Goal: Transaction & Acquisition: Purchase product/service

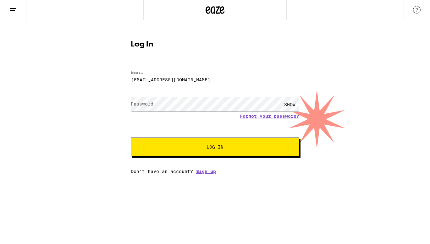
type input "[EMAIL_ADDRESS][DOMAIN_NAME]"
click at [131, 138] on button "Log In" at bounding box center [215, 147] width 168 height 19
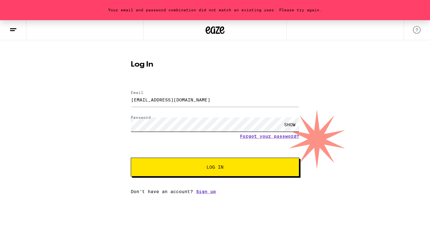
click at [131, 158] on button "Log In" at bounding box center [215, 167] width 168 height 19
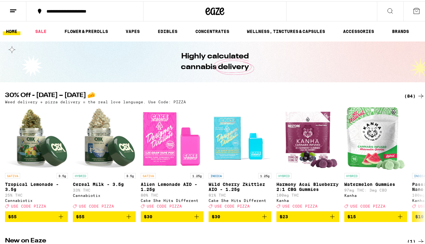
click at [90, 8] on div "**********" at bounding box center [88, 10] width 90 height 4
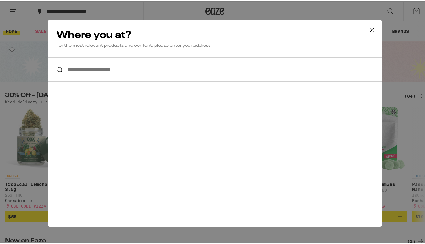
click at [111, 71] on input "**********" at bounding box center [215, 68] width 334 height 24
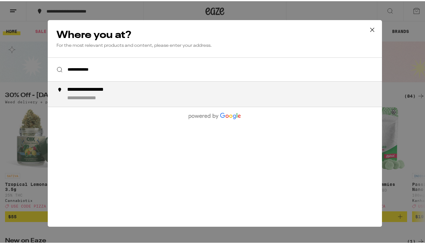
click at [106, 99] on div "**********" at bounding box center [91, 97] width 49 height 7
type input "**********"
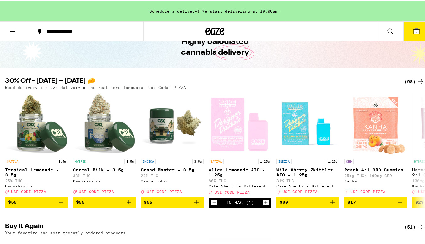
scroll to position [36, 0]
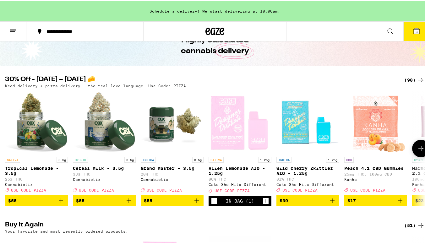
click at [419, 151] on icon at bounding box center [421, 148] width 8 height 8
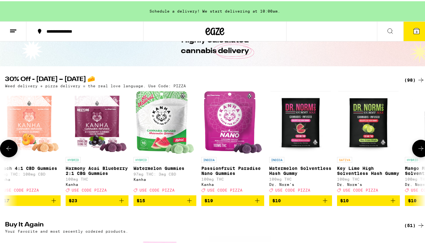
click at [419, 151] on icon at bounding box center [421, 148] width 8 height 8
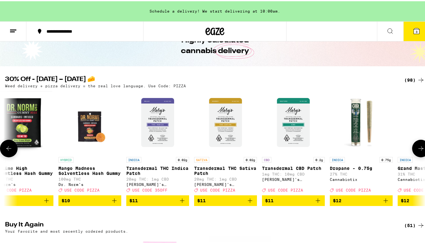
click at [419, 151] on icon at bounding box center [421, 148] width 8 height 8
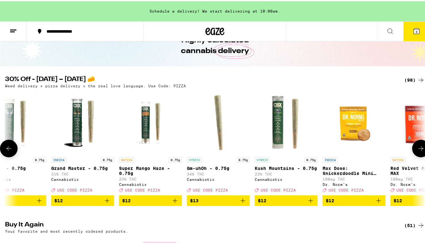
click at [419, 151] on icon at bounding box center [421, 148] width 8 height 8
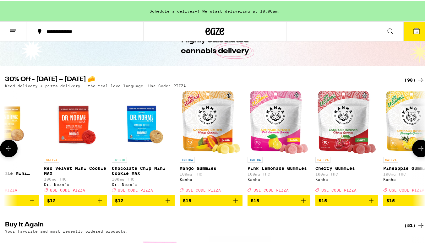
click at [419, 151] on icon at bounding box center [421, 148] width 8 height 8
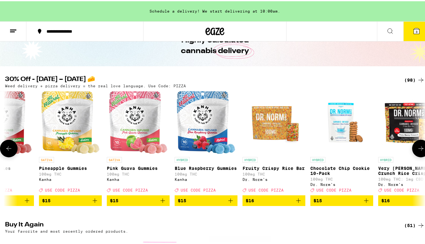
click at [419, 151] on icon at bounding box center [421, 148] width 8 height 8
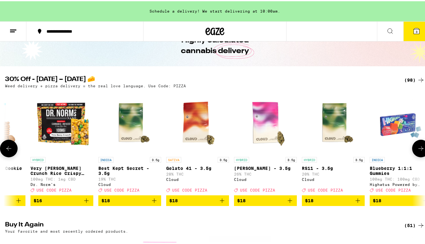
click at [419, 151] on icon at bounding box center [421, 148] width 8 height 8
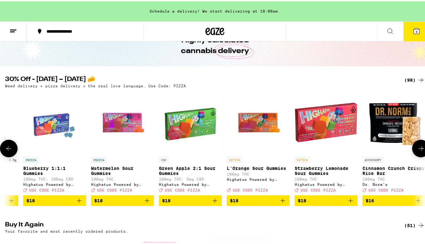
click at [419, 151] on icon at bounding box center [421, 148] width 8 height 8
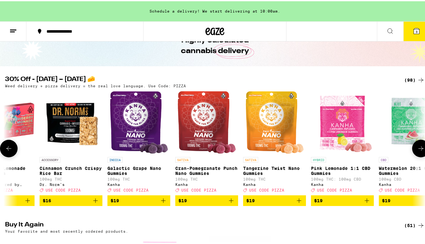
scroll to position [0, 2771]
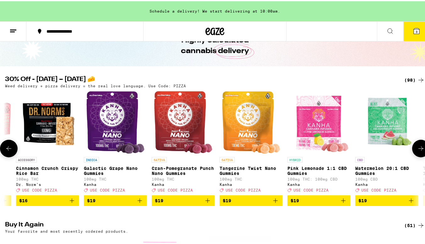
click at [419, 151] on icon at bounding box center [421, 148] width 8 height 8
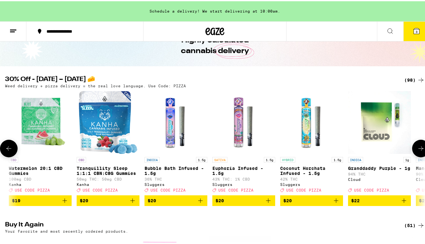
click at [419, 151] on icon at bounding box center [421, 148] width 8 height 8
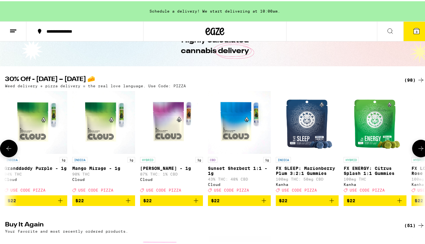
scroll to position [0, 3464]
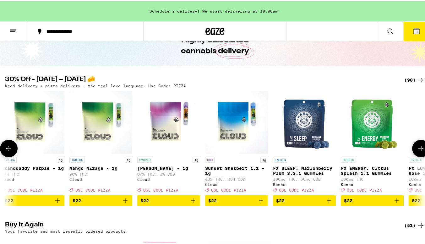
click at [419, 151] on icon at bounding box center [421, 148] width 8 height 8
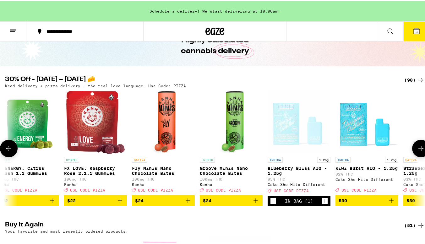
click at [419, 151] on icon at bounding box center [421, 148] width 8 height 8
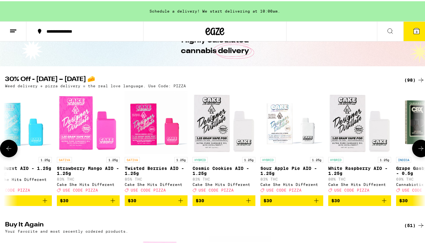
scroll to position [0, 4156]
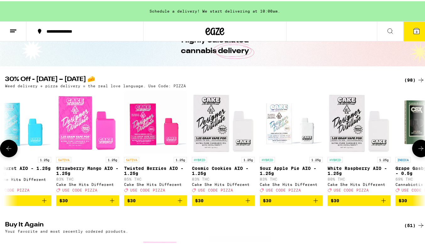
click at [155, 203] on span "$30" at bounding box center [155, 200] width 57 height 8
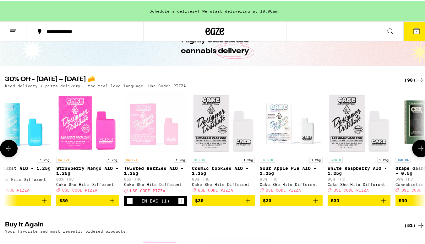
click at [9, 149] on icon at bounding box center [9, 148] width 8 height 8
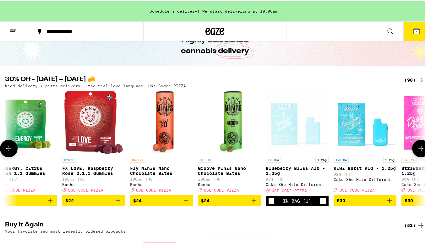
scroll to position [0, 3810]
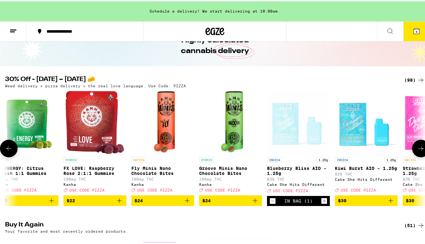
click at [273, 204] on icon "Decrement" at bounding box center [273, 200] width 6 height 8
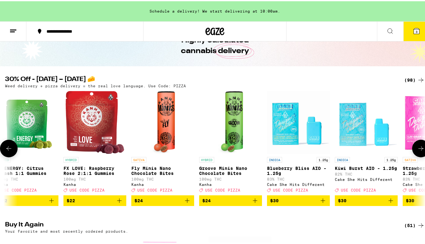
click at [417, 150] on icon at bounding box center [421, 148] width 8 height 8
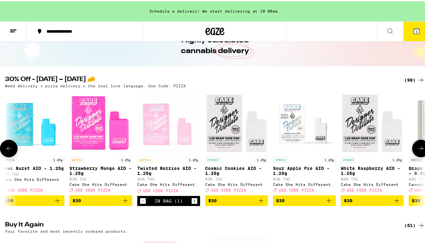
click at [417, 150] on icon at bounding box center [421, 148] width 8 height 8
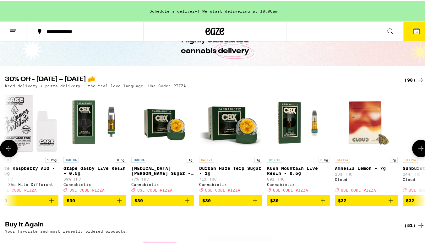
scroll to position [0, 4489]
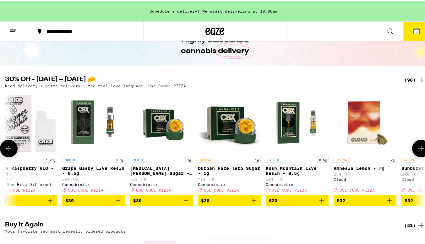
click at [13, 148] on button at bounding box center [9, 148] width 18 height 18
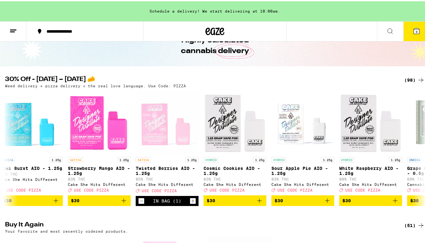
scroll to position [0, 4143]
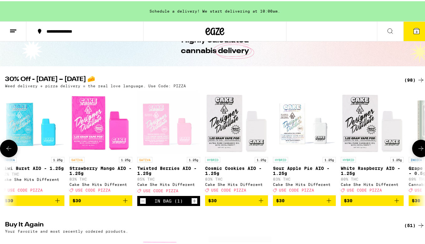
click at [246, 203] on span "$30" at bounding box center [236, 200] width 57 height 8
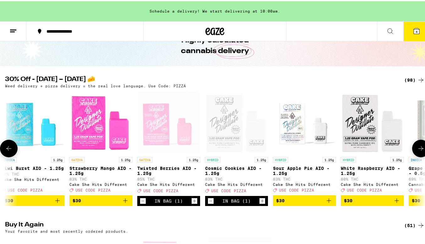
click at [417, 150] on icon at bounding box center [421, 148] width 8 height 8
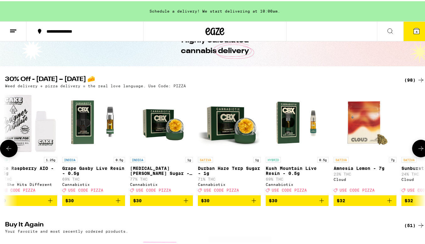
click at [417, 150] on icon at bounding box center [421, 148] width 8 height 8
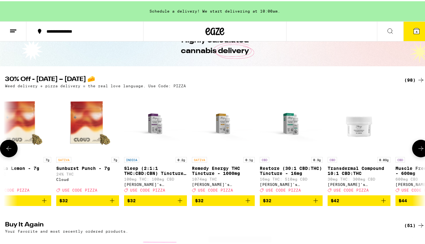
scroll to position [0, 4836]
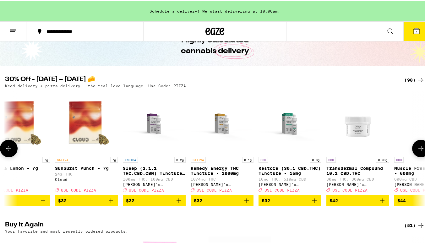
click at [417, 150] on icon at bounding box center [421, 148] width 8 height 8
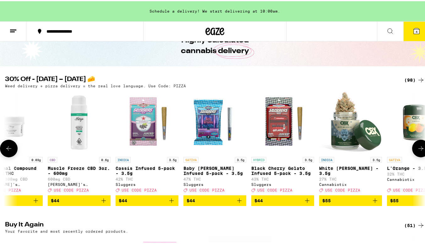
click at [417, 150] on icon at bounding box center [421, 148] width 8 height 8
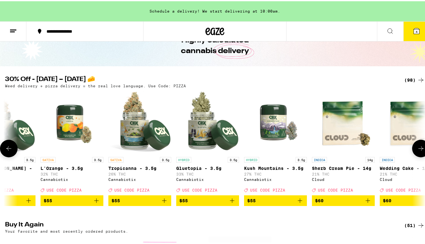
click at [417, 150] on icon at bounding box center [421, 148] width 8 height 8
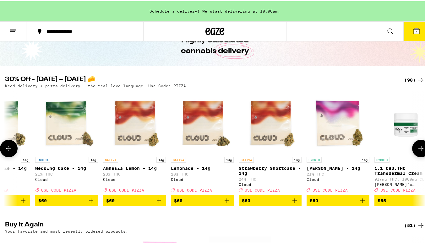
click at [417, 150] on icon at bounding box center [421, 148] width 8 height 8
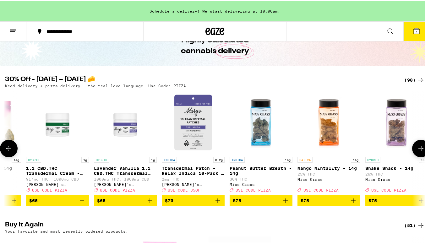
click at [417, 150] on icon at bounding box center [421, 148] width 8 height 8
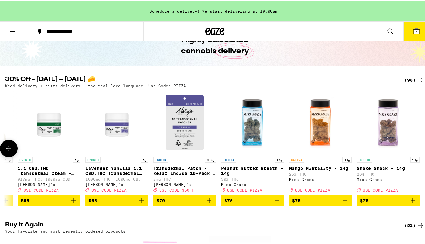
scroll to position [0, 6235]
click at [15, 151] on button at bounding box center [9, 148] width 18 height 18
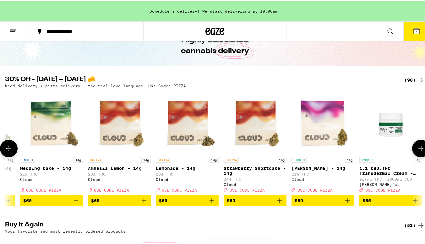
click at [15, 151] on button at bounding box center [9, 148] width 18 height 18
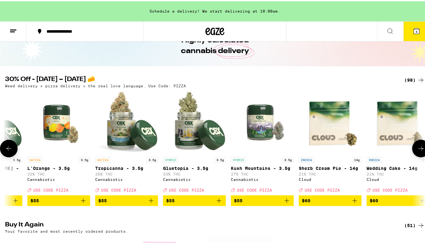
click at [15, 151] on button at bounding box center [9, 148] width 18 height 18
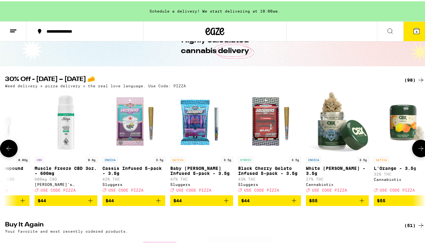
click at [15, 151] on button at bounding box center [9, 148] width 18 height 18
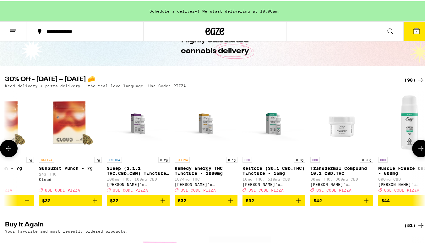
scroll to position [0, 4849]
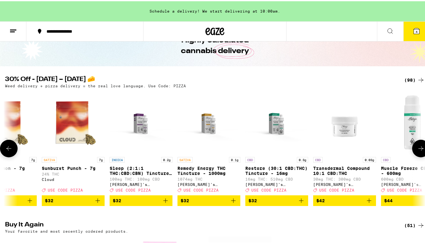
click at [8, 147] on icon at bounding box center [9, 148] width 8 height 8
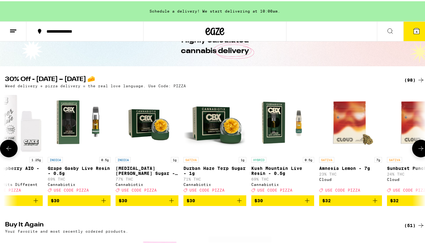
scroll to position [0, 4503]
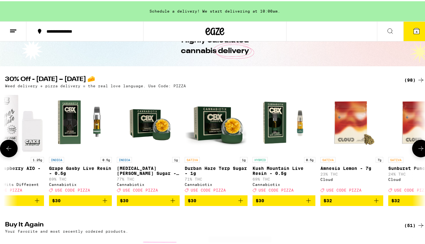
click at [8, 147] on icon at bounding box center [9, 148] width 8 height 8
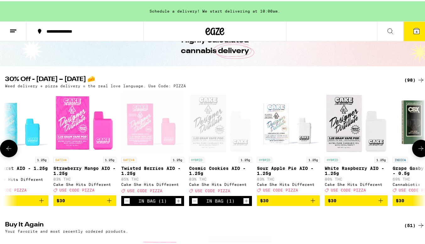
scroll to position [0, 4156]
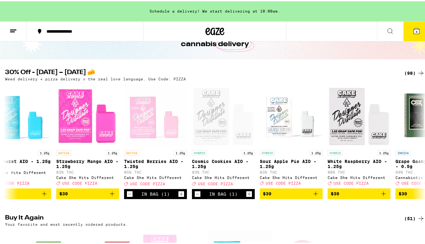
scroll to position [43, 0]
click at [7, 143] on icon at bounding box center [8, 140] width 5 height 4
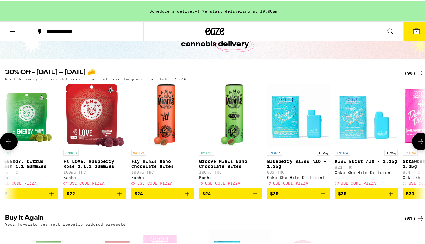
click at [7, 143] on icon at bounding box center [8, 140] width 5 height 4
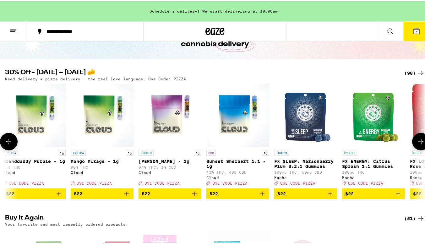
click at [7, 143] on icon at bounding box center [8, 140] width 5 height 4
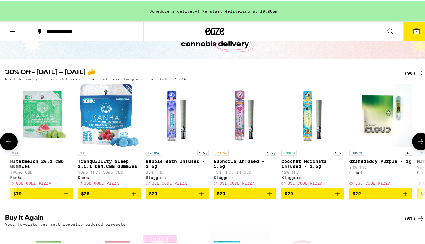
click at [7, 143] on icon at bounding box center [8, 140] width 5 height 4
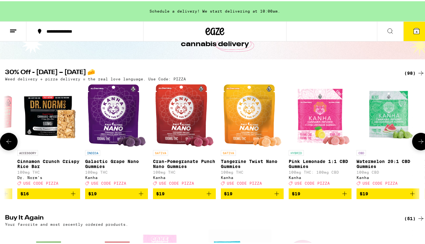
click at [7, 143] on icon at bounding box center [8, 140] width 5 height 4
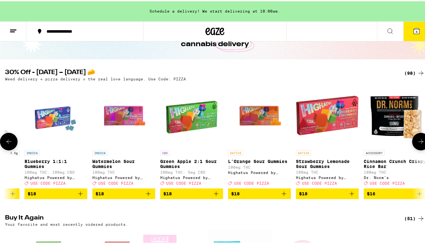
click at [7, 143] on icon at bounding box center [8, 140] width 5 height 4
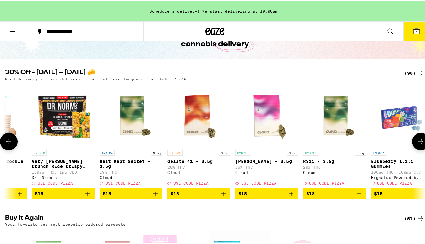
click at [7, 143] on icon at bounding box center [8, 140] width 5 height 4
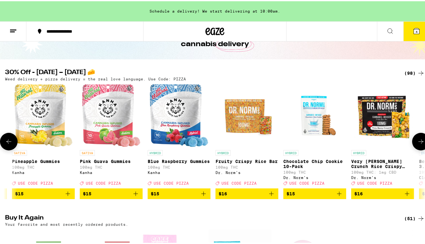
click at [7, 143] on icon at bounding box center [8, 140] width 5 height 4
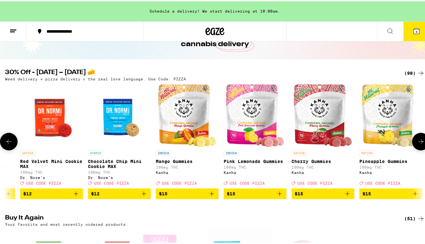
click at [7, 143] on icon at bounding box center [8, 140] width 5 height 4
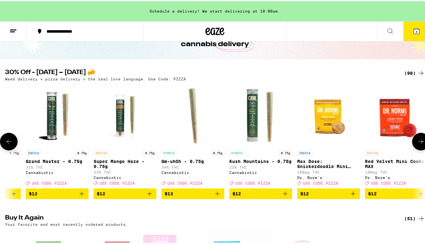
click at [7, 143] on icon at bounding box center [8, 140] width 5 height 4
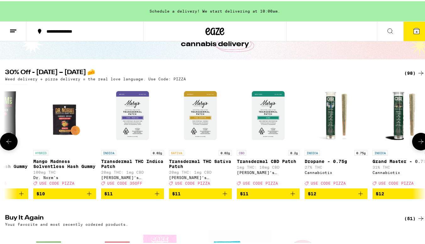
click at [7, 143] on icon at bounding box center [8, 140] width 5 height 4
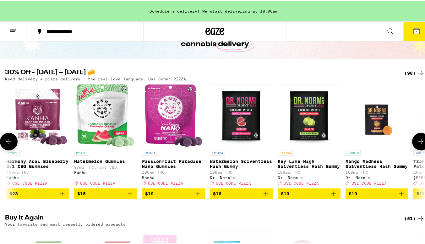
click at [7, 143] on icon at bounding box center [8, 140] width 5 height 4
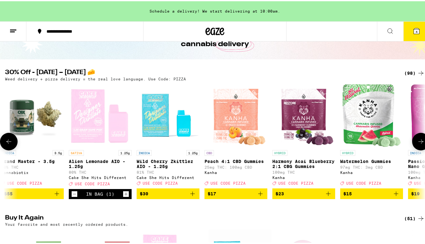
click at [7, 143] on icon at bounding box center [8, 140] width 5 height 4
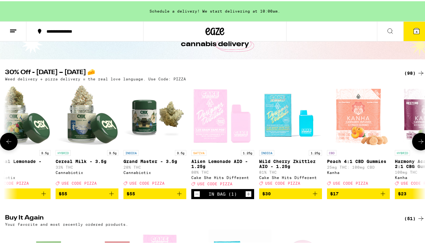
click at [7, 143] on icon at bounding box center [8, 140] width 5 height 4
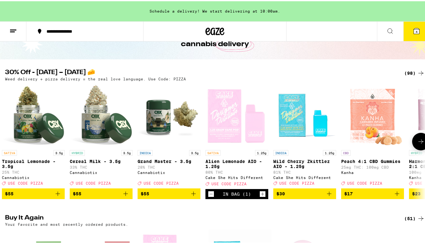
scroll to position [0, 0]
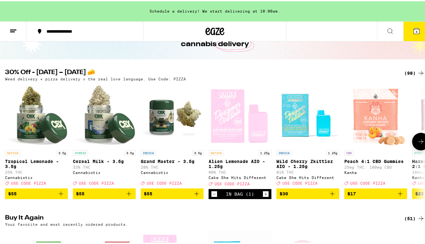
click at [9, 140] on icon at bounding box center [9, 140] width 0 height 0
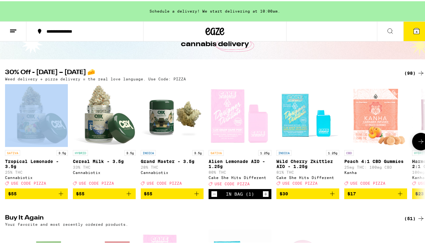
click at [7, 143] on div at bounding box center [9, 141] width 18 height 18
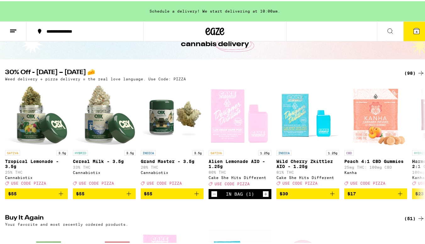
click at [359, 52] on div "Highly calculated cannabis delivery" at bounding box center [215, 37] width 430 height 41
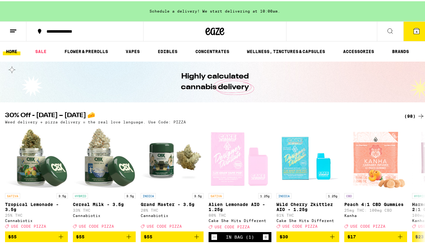
click at [413, 28] on icon at bounding box center [417, 30] width 8 height 8
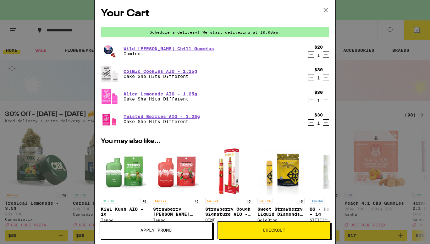
click at [308, 56] on icon "Decrement" at bounding box center [311, 55] width 6 height 8
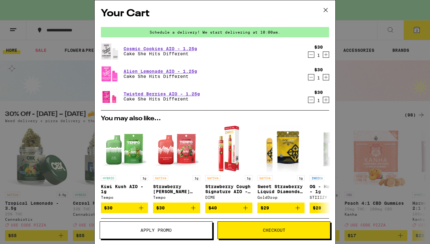
click at [308, 77] on icon "Decrement" at bounding box center [311, 78] width 6 height 8
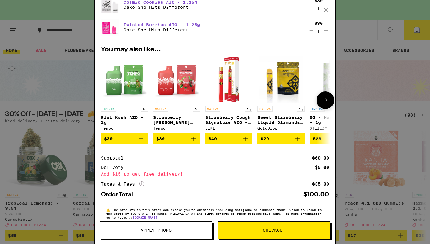
scroll to position [61, 0]
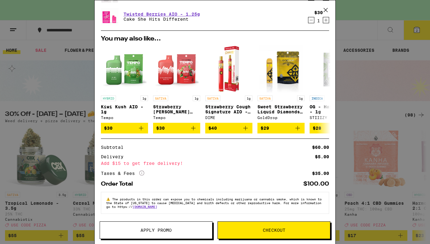
click at [238, 165] on div "Subtotal $60.00 Delivery $5.00 Add $15 to get free delivery! Taxes & Fees More …" at bounding box center [215, 160] width 228 height 31
click at [148, 231] on span "Apply Promo" at bounding box center [155, 230] width 31 height 4
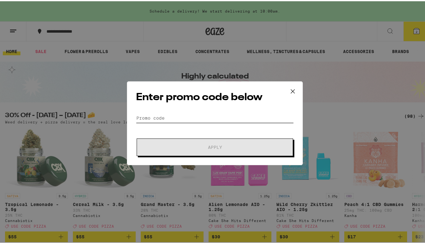
click at [186, 119] on input "Promo Code" at bounding box center [215, 116] width 158 height 9
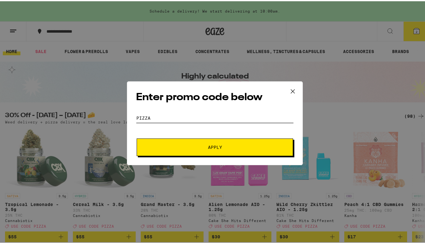
type input "Pizza"
click at [137, 137] on button "Apply" at bounding box center [215, 146] width 156 height 18
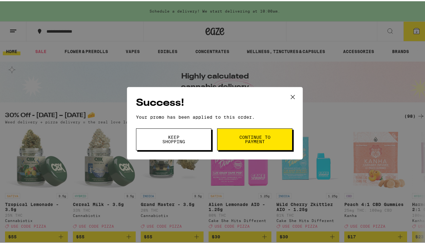
click at [291, 98] on icon at bounding box center [292, 95] width 9 height 9
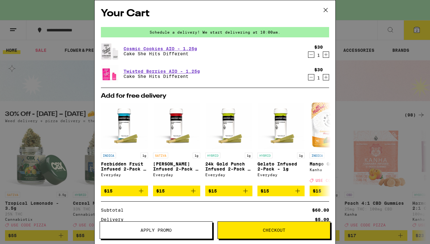
click at [371, 117] on div "Your Cart Schedule a delivery! We start delivering at 10:00am. Cosmic Cookies A…" at bounding box center [215, 122] width 430 height 244
